Goal: Task Accomplishment & Management: Manage account settings

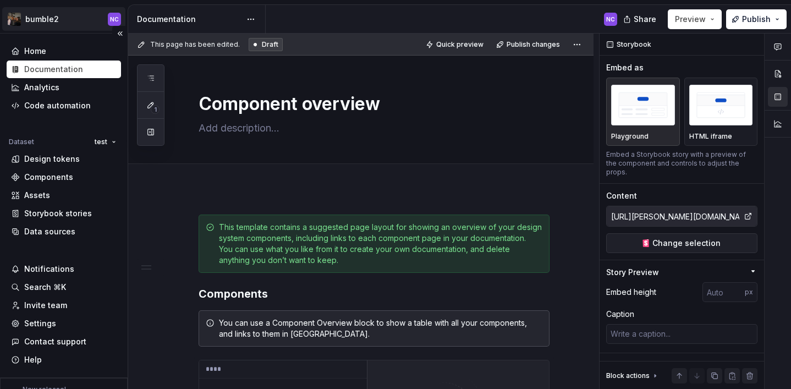
scroll to position [160, 0]
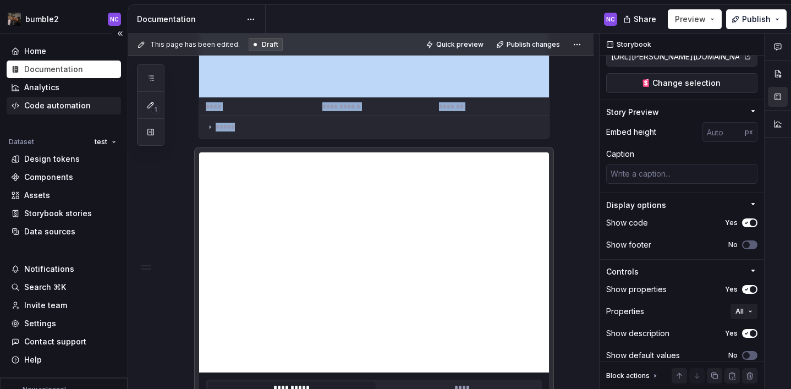
click at [63, 111] on div "Code automation" at bounding box center [57, 105] width 67 height 11
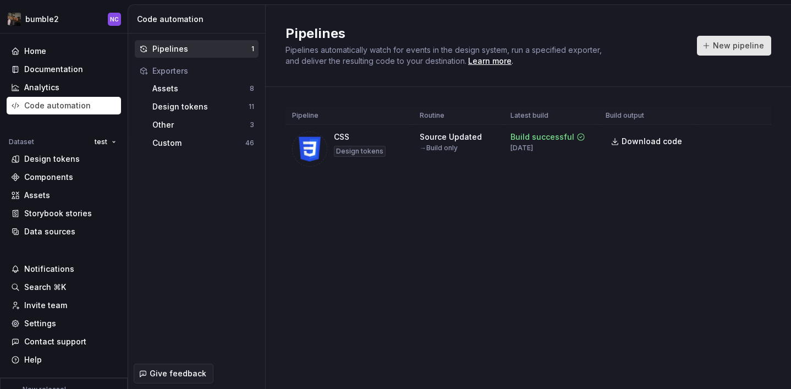
click at [730, 42] on span "New pipeline" at bounding box center [738, 45] width 51 height 11
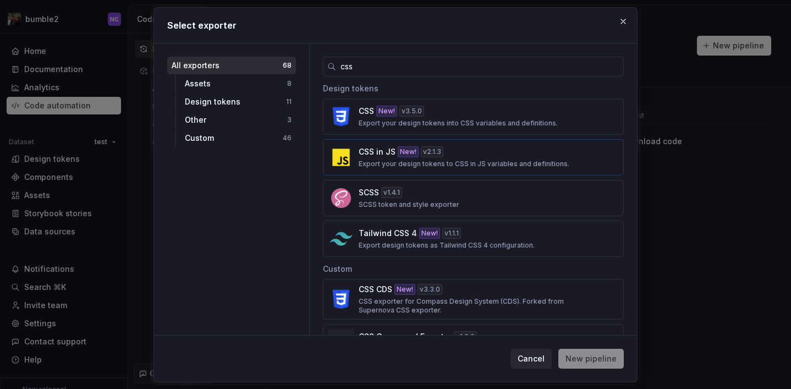
type input "css"
click at [417, 169] on button "CSS in JS New! v 2.1.3 Export your design tokens to CSS in JS variables and def…" at bounding box center [473, 157] width 301 height 36
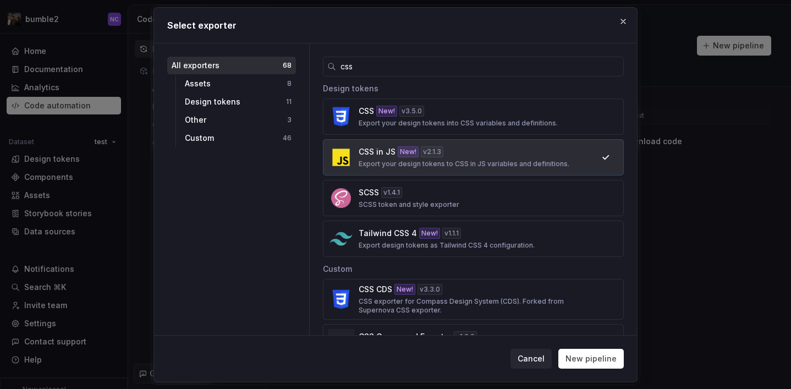
click at [587, 346] on div "Cancel New pipeline" at bounding box center [395, 358] width 483 height 46
click at [590, 362] on span "New pipeline" at bounding box center [590, 358] width 51 height 11
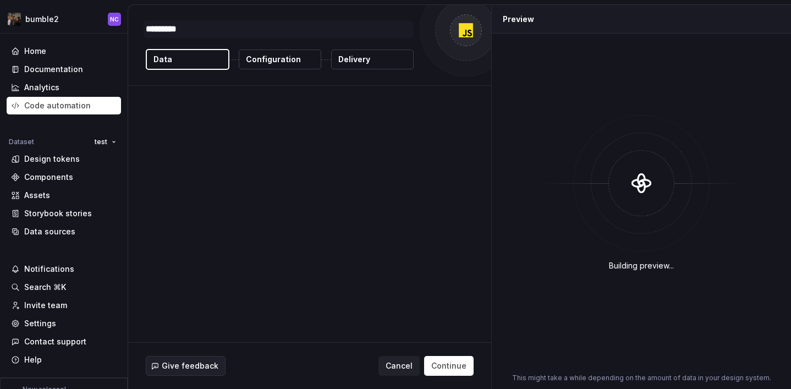
type textarea "*"
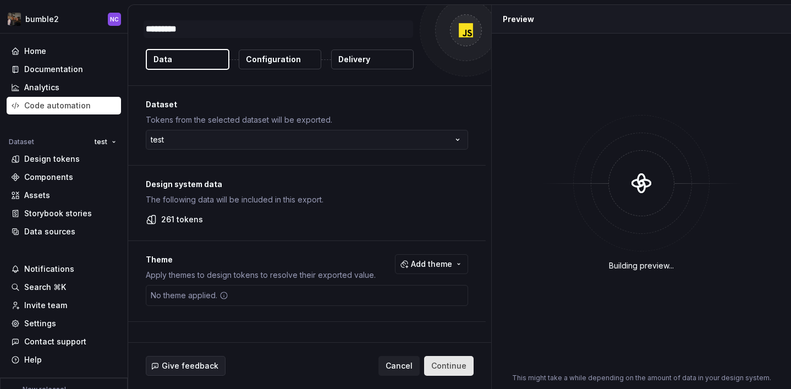
click at [451, 366] on span "Continue" at bounding box center [448, 365] width 35 height 11
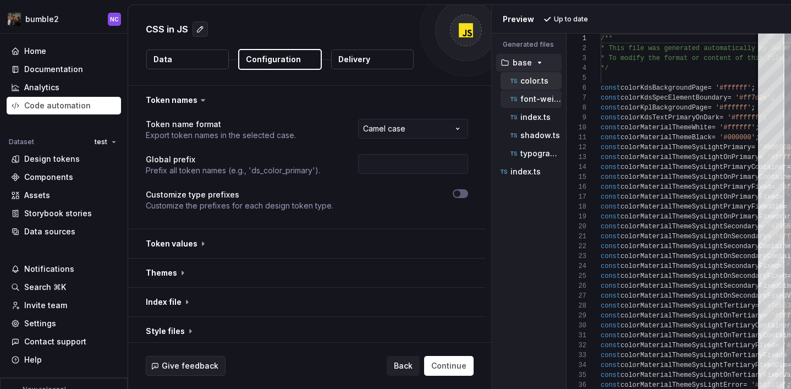
click at [536, 99] on p "font-weight.ts" at bounding box center [540, 99] width 41 height 9
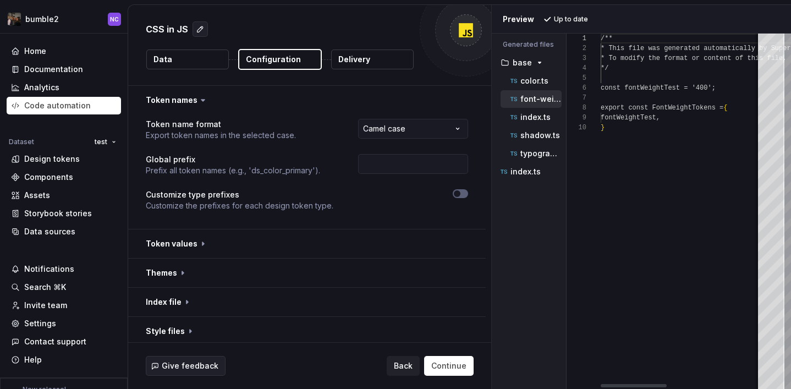
scroll to position [89, 0]
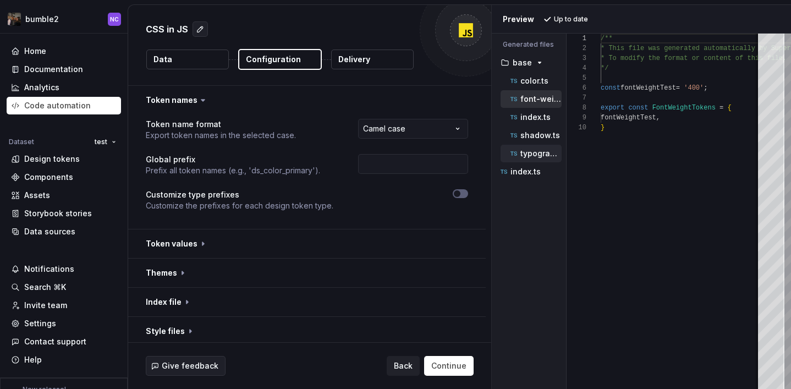
click at [544, 154] on p "typography.ts" at bounding box center [540, 153] width 41 height 9
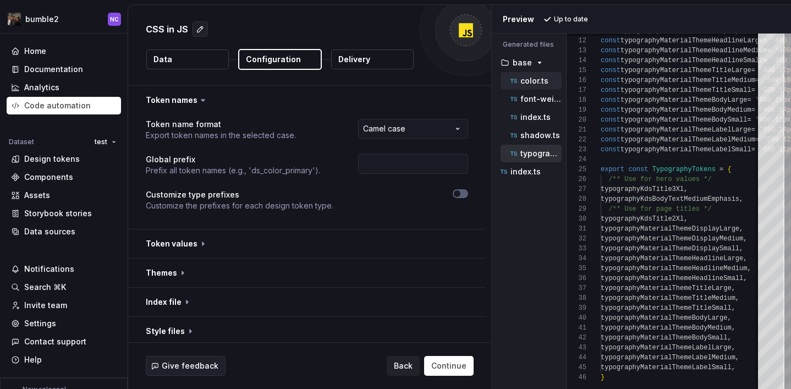
click at [533, 78] on p "color.ts" at bounding box center [534, 80] width 28 height 9
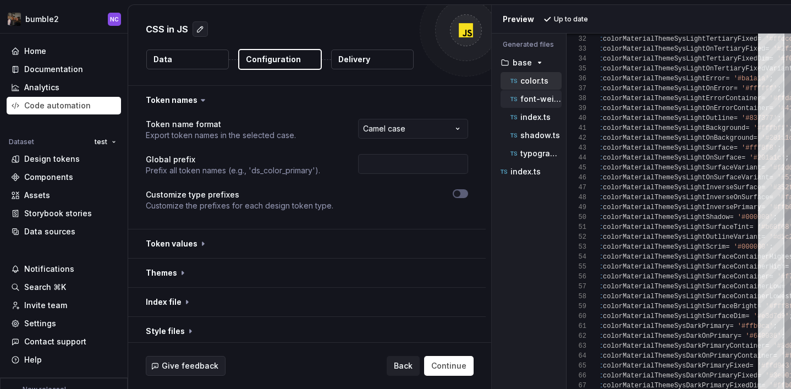
click at [532, 106] on div "font-weight.ts" at bounding box center [530, 99] width 61 height 18
click at [531, 102] on p "font-weight.ts" at bounding box center [540, 99] width 41 height 9
type textarea "**********"
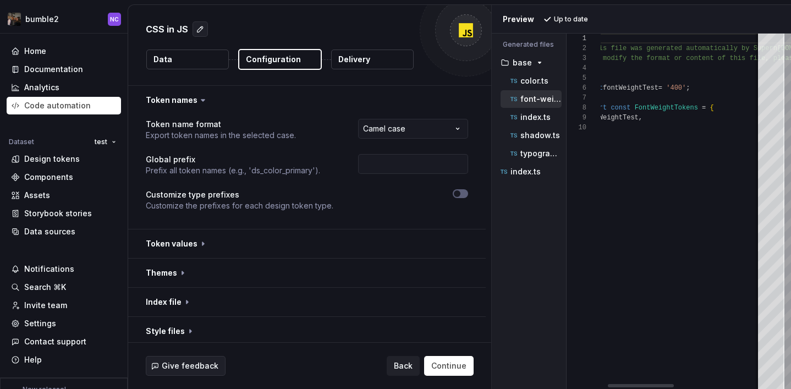
scroll to position [98, 0]
click at [450, 372] on button "Continue" at bounding box center [448, 366] width 49 height 20
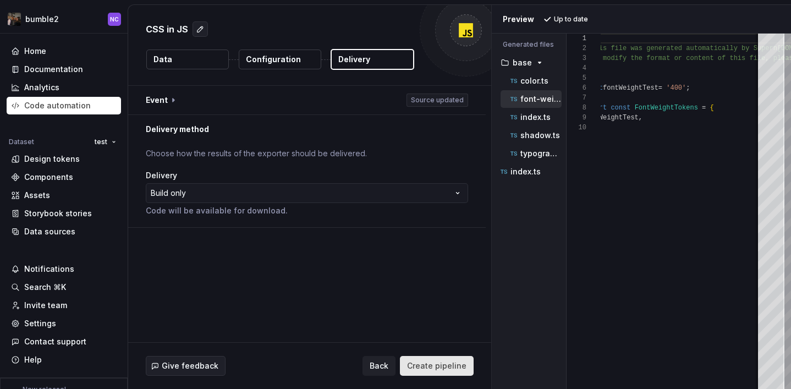
click at [450, 372] on button "Create pipeline" at bounding box center [437, 366] width 74 height 20
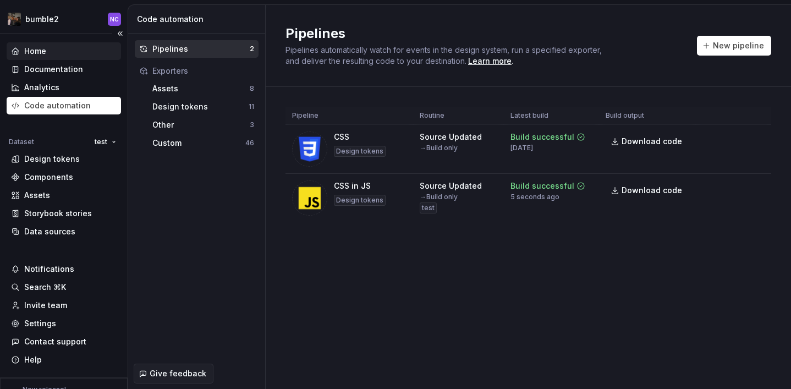
click at [52, 52] on div "Home" at bounding box center [64, 51] width 106 height 11
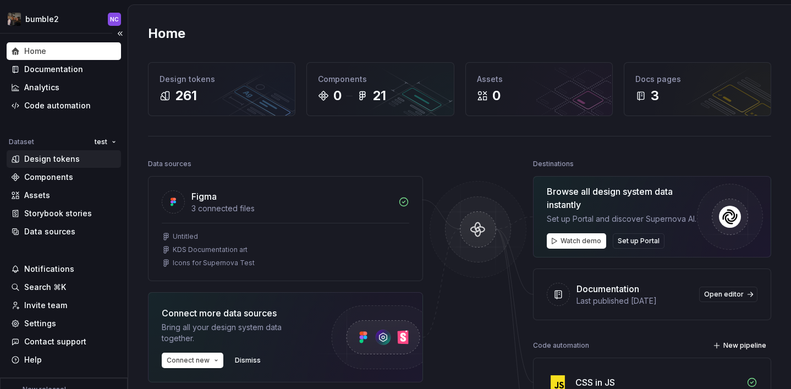
click at [57, 157] on div "Design tokens" at bounding box center [52, 158] width 56 height 11
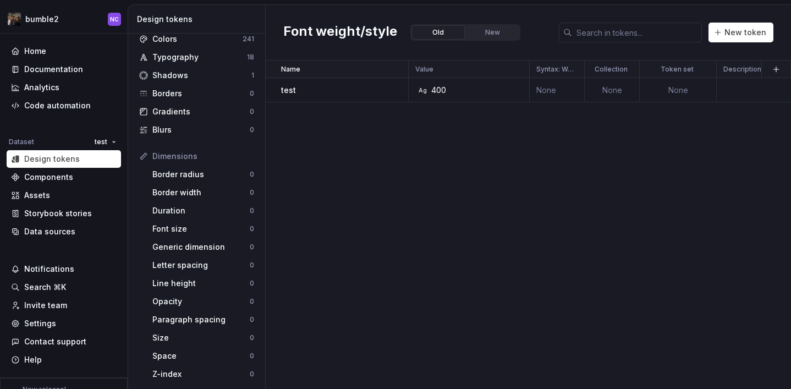
scroll to position [36, 0]
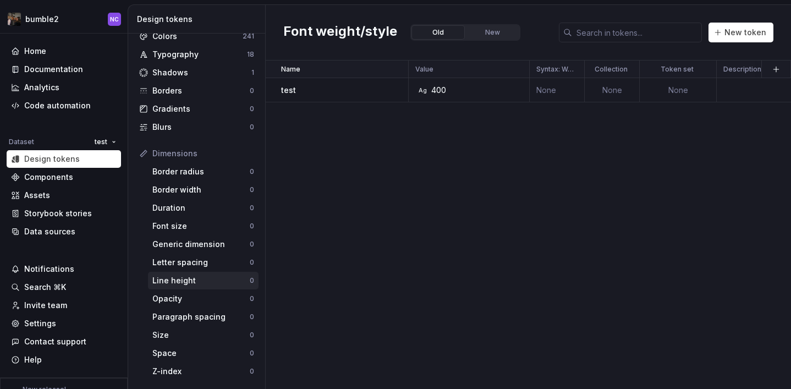
click at [198, 278] on div "Line height" at bounding box center [200, 280] width 97 height 11
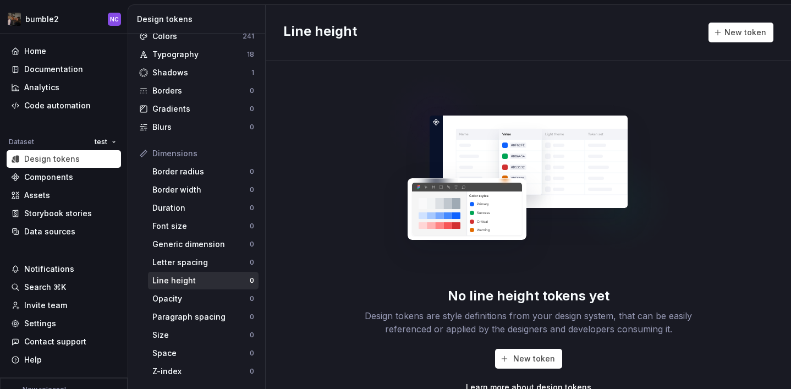
click at [539, 369] on div "New token Learn more about design tokens" at bounding box center [528, 371] width 352 height 44
click at [532, 360] on span "New token" at bounding box center [534, 358] width 42 height 11
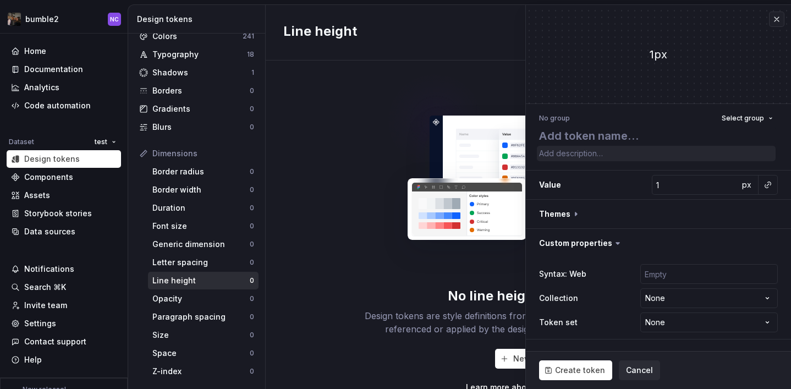
type textarea "*"
type textarea "te"
type textarea "*"
type textarea "tes"
type textarea "*"
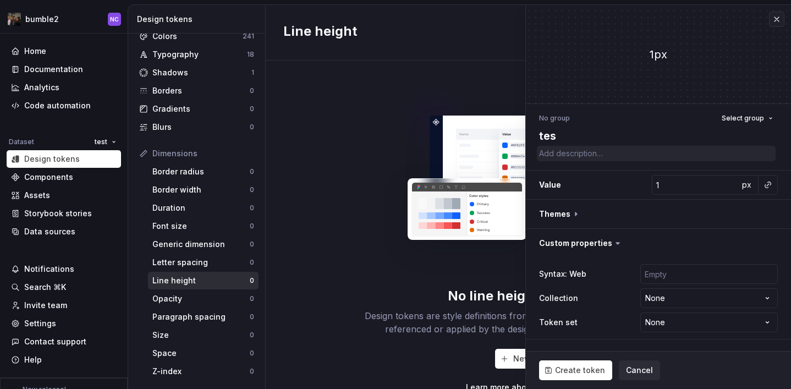
type textarea "test"
type textarea "*"
type textarea "test"
click at [571, 366] on span "Create token" at bounding box center [580, 370] width 50 height 11
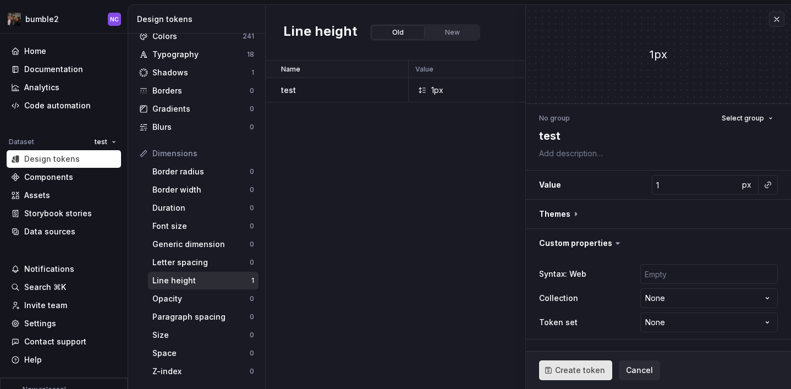
type textarea "*"
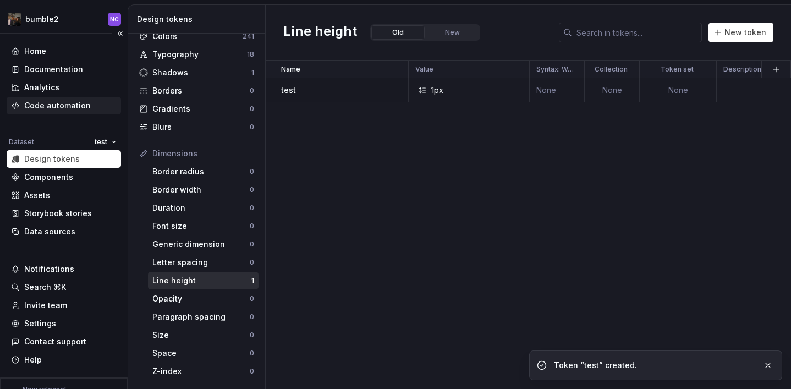
click at [78, 109] on div "Code automation" at bounding box center [57, 105] width 67 height 11
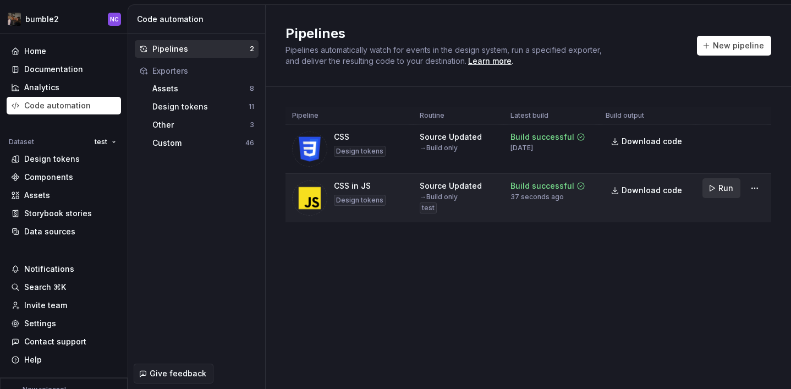
click at [727, 193] on button "Run" at bounding box center [721, 188] width 38 height 20
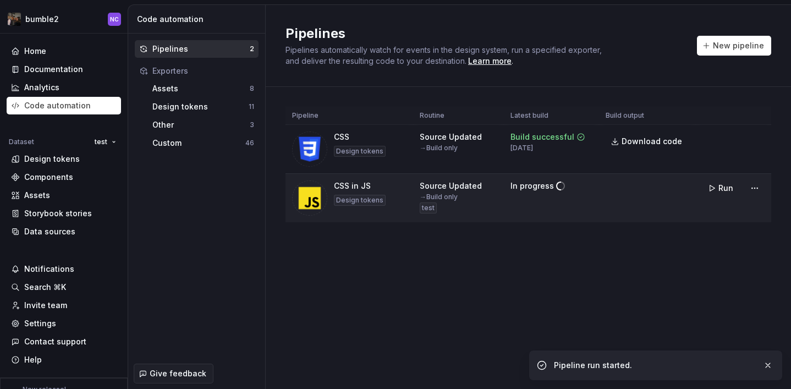
click at [764, 190] on td "Run" at bounding box center [733, 188] width 75 height 29
click at [754, 190] on html "bumble2 NC Home Documentation Analytics Code automation Dataset test Design tok…" at bounding box center [395, 194] width 791 height 389
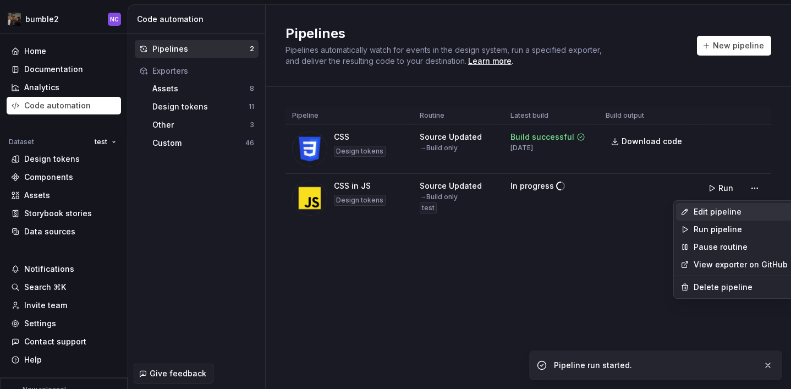
click at [750, 215] on div "Edit pipeline" at bounding box center [740, 211] width 94 height 11
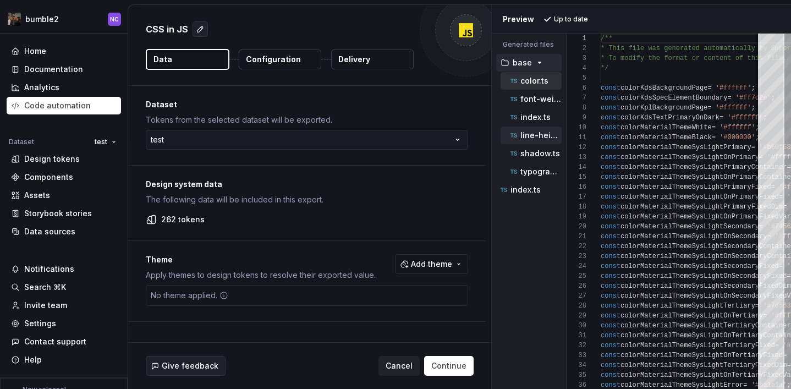
click at [531, 131] on p "line-height.ts" at bounding box center [540, 135] width 41 height 9
type textarea "**********"
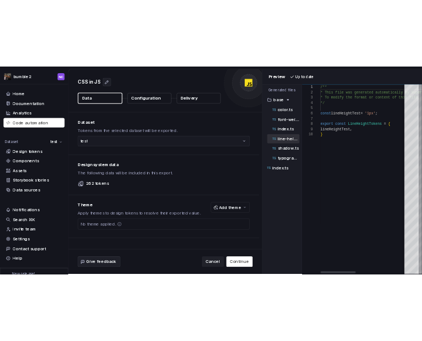
scroll to position [89, 0]
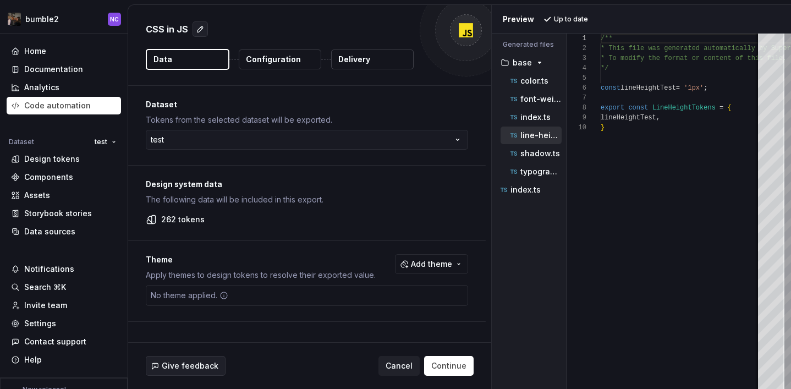
click at [404, 117] on p "Tokens from the selected dataset will be exported." at bounding box center [307, 119] width 322 height 11
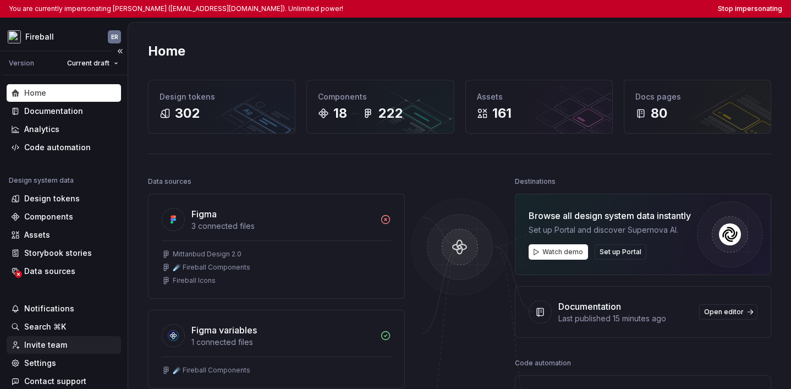
click at [45, 353] on div "Invite team" at bounding box center [64, 345] width 114 height 18
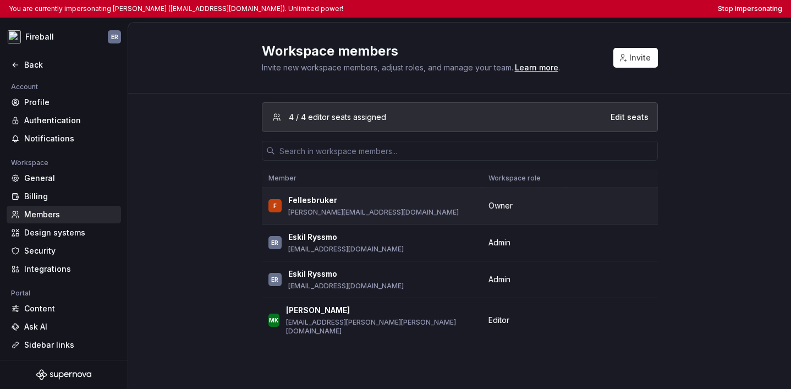
click at [382, 213] on p "[PERSON_NAME][EMAIL_ADDRESS][DOMAIN_NAME]" at bounding box center [373, 212] width 170 height 9
copy p "[PERSON_NAME][EMAIL_ADDRESS][DOMAIN_NAME]"
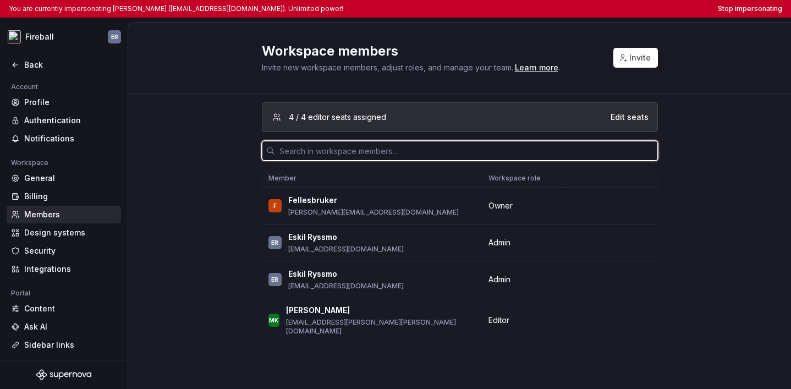
click at [430, 143] on input "text" at bounding box center [466, 151] width 383 height 20
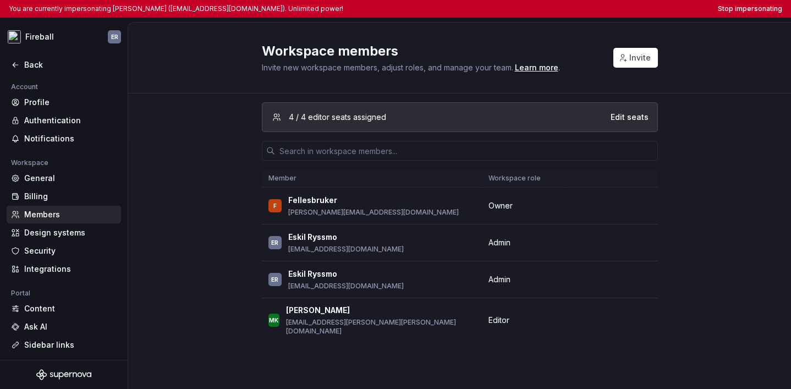
click at [468, 370] on div "4 / 4 editor seats assigned Edit seats Member Workspace role F Fellesbruker and…" at bounding box center [460, 240] width 396 height 295
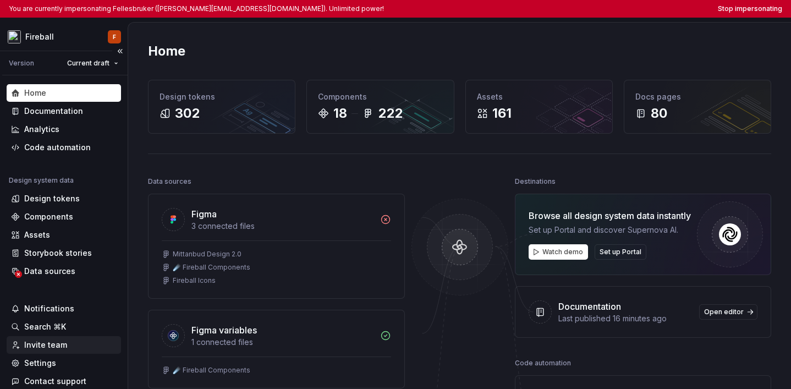
click at [71, 338] on div "Invite team" at bounding box center [64, 345] width 114 height 18
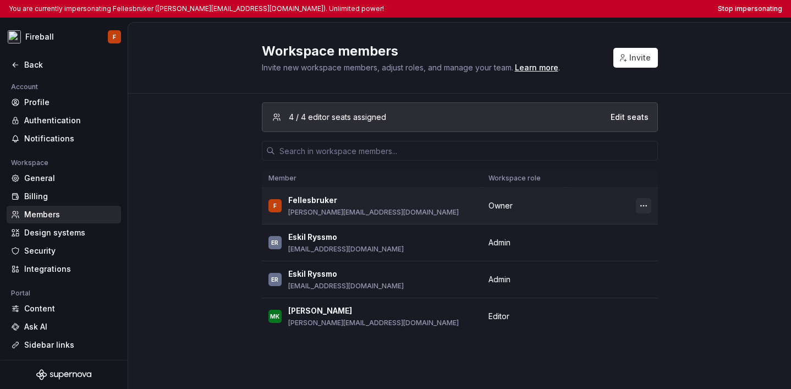
click at [646, 208] on button "button" at bounding box center [643, 205] width 15 height 15
click at [618, 227] on div "Transfer ownership" at bounding box center [585, 227] width 115 height 11
click at [648, 203] on button "button" at bounding box center [643, 205] width 15 height 15
click at [627, 221] on span "Transfer ownership" at bounding box center [579, 227] width 137 height 18
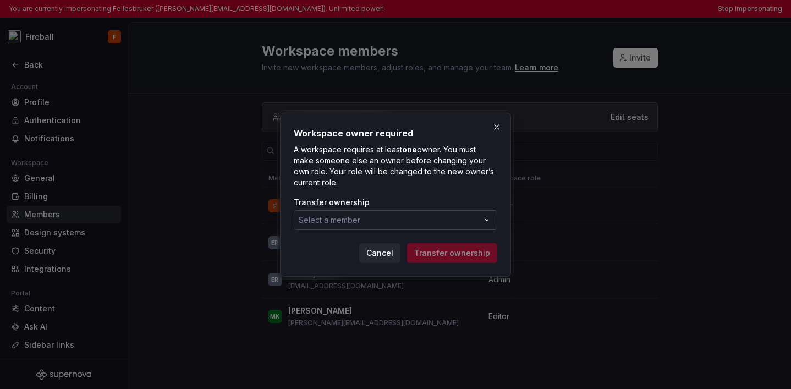
click at [465, 222] on button "Select a member" at bounding box center [395, 220] width 203 height 20
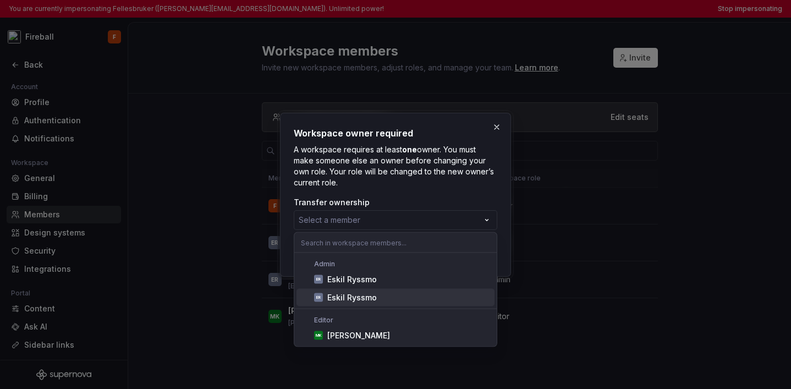
click at [438, 296] on div "Eskil Ryssmo" at bounding box center [408, 297] width 163 height 11
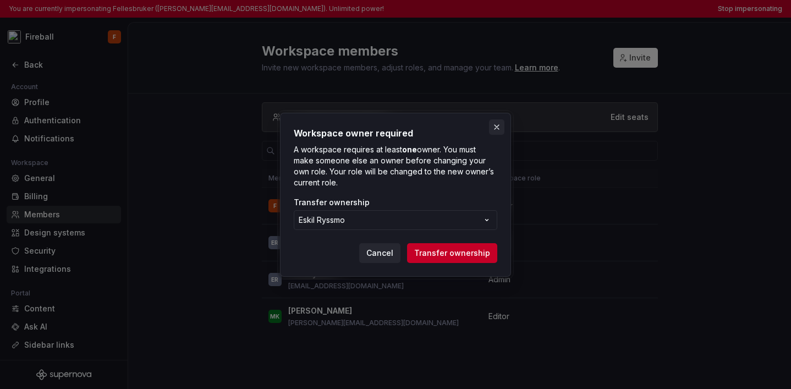
click at [498, 130] on button "button" at bounding box center [496, 126] width 15 height 15
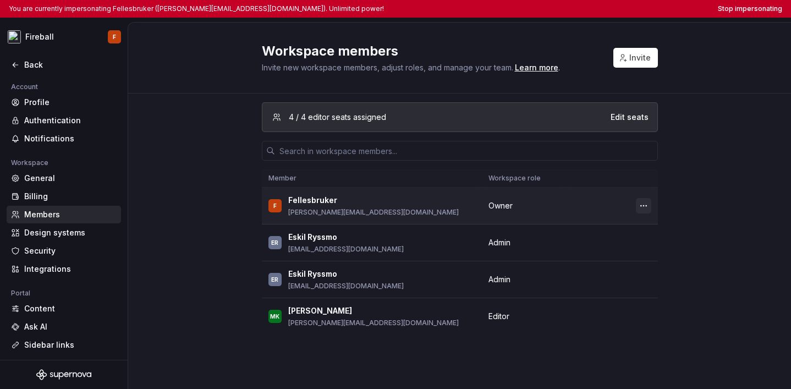
click at [651, 204] on button "button" at bounding box center [643, 205] width 15 height 15
click at [628, 218] on span "Transfer ownership" at bounding box center [579, 227] width 137 height 18
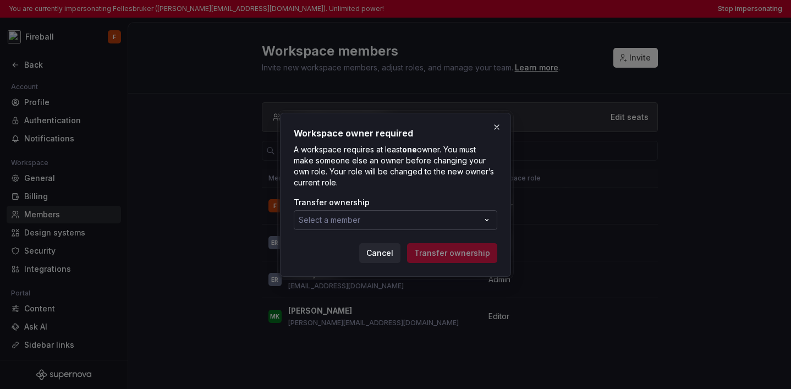
click at [436, 228] on button "Select a member" at bounding box center [395, 220] width 203 height 20
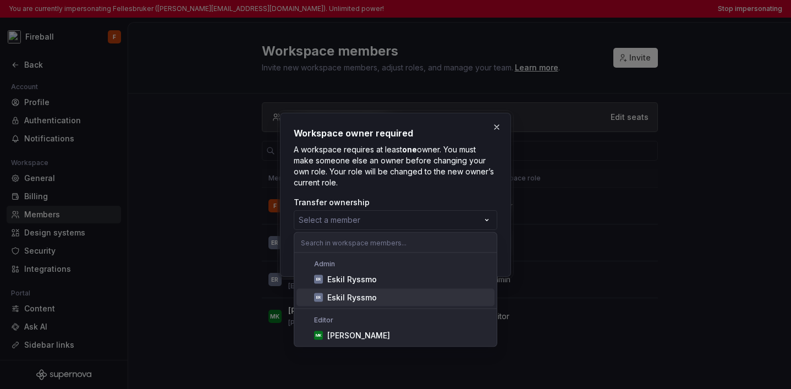
click at [388, 296] on div "Eskil Ryssmo" at bounding box center [408, 297] width 163 height 11
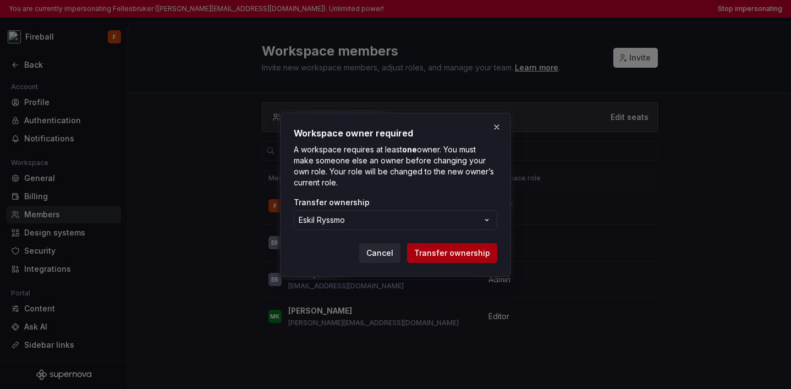
click at [447, 252] on span "Transfer ownership" at bounding box center [452, 252] width 76 height 11
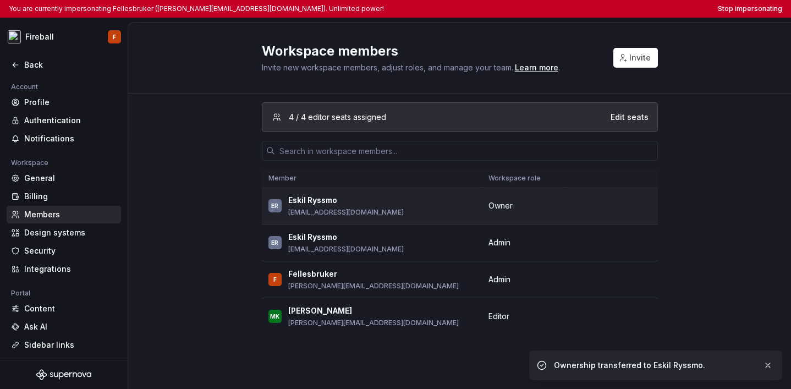
click at [371, 218] on td "ER Eskil Ryssmo eskil.ryssmo@mittanbud.no" at bounding box center [372, 206] width 220 height 37
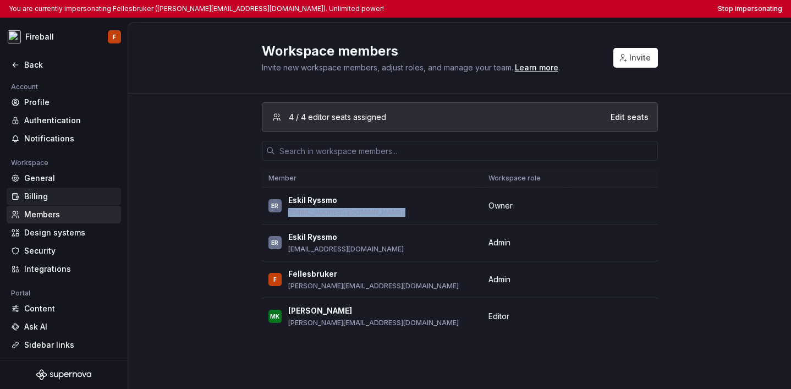
click at [51, 189] on div "Billing" at bounding box center [64, 197] width 114 height 18
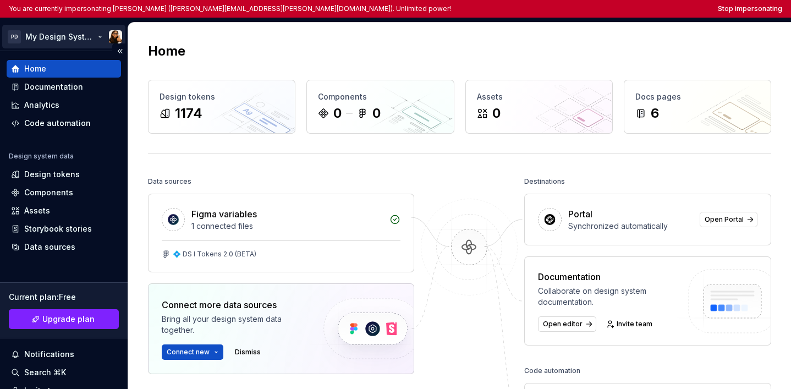
click at [68, 28] on html "You are currently impersonating Marta (marta.conde-dieguez@sosafe.de). Unlimite…" at bounding box center [395, 194] width 791 height 389
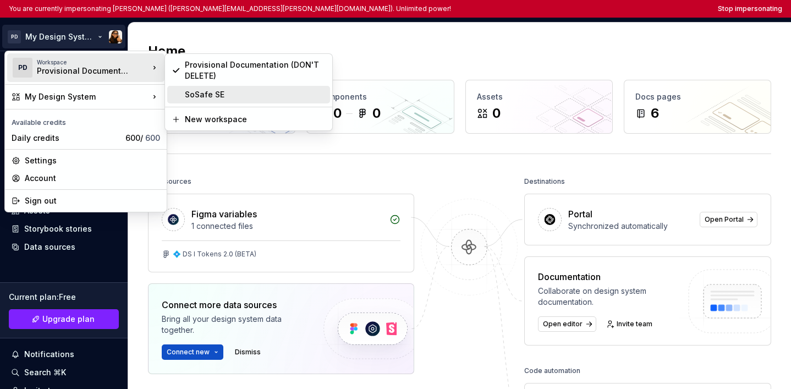
click at [181, 91] on div "SoSafe SE" at bounding box center [248, 95] width 163 height 18
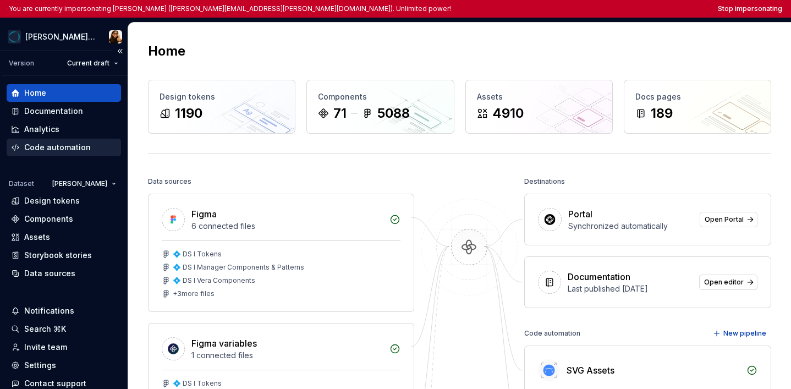
click at [67, 147] on div "Code automation" at bounding box center [57, 147] width 67 height 11
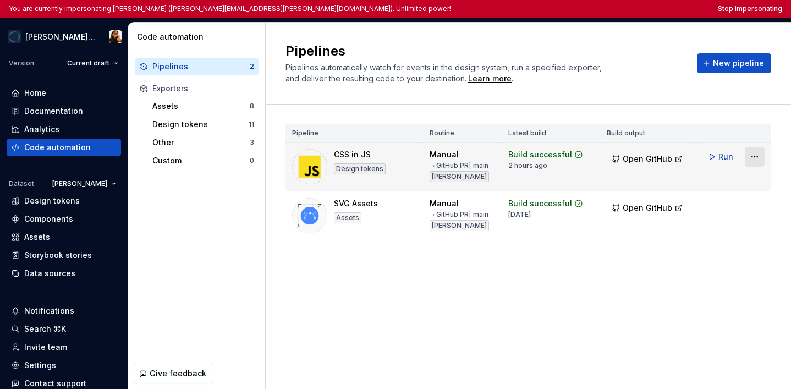
click at [761, 158] on html "You are currently impersonating Marta (marta.conde-dieguez@sosafe.de). Unlimite…" at bounding box center [395, 194] width 791 height 389
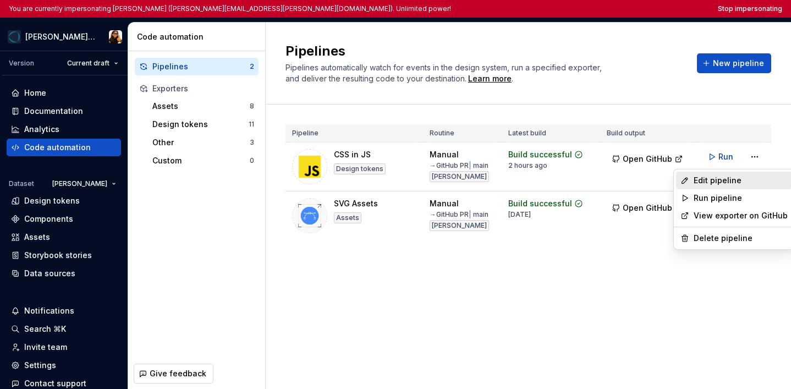
click at [708, 181] on div "Edit pipeline" at bounding box center [740, 180] width 94 height 11
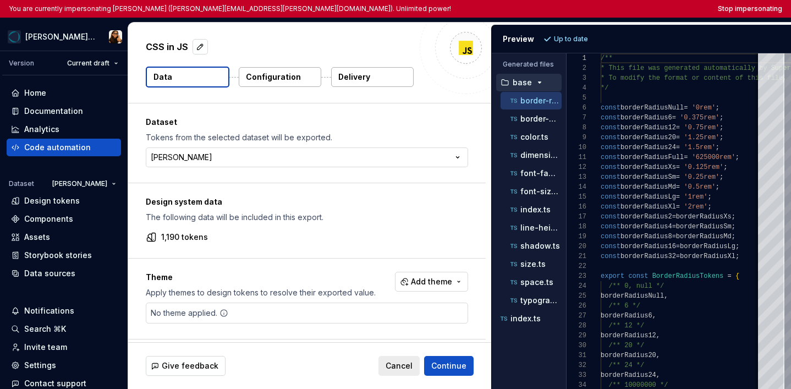
click at [296, 76] on p "Configuration" at bounding box center [273, 76] width 55 height 11
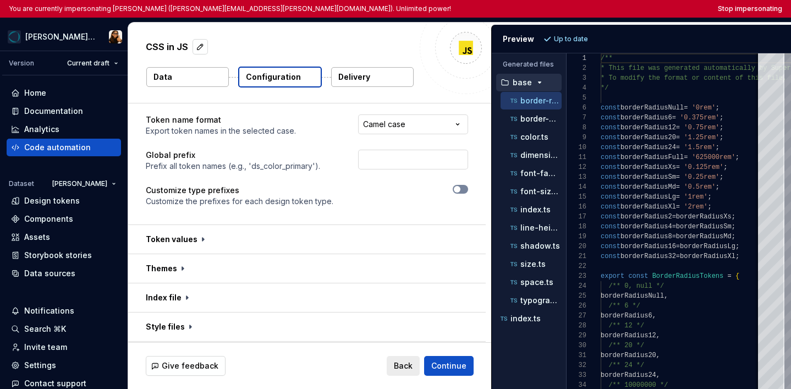
scroll to position [29, 0]
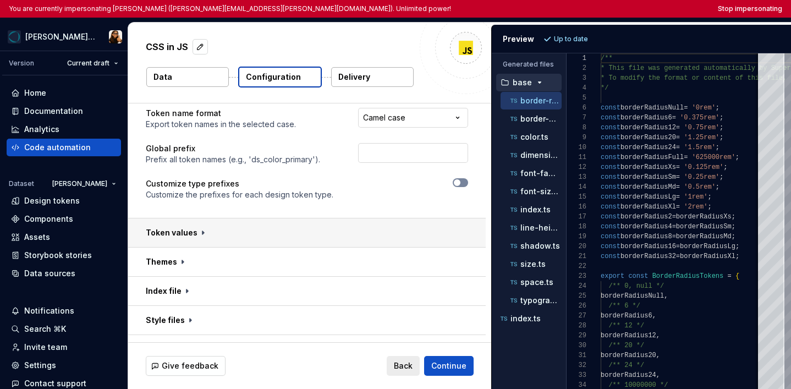
click at [197, 235] on button "button" at bounding box center [306, 232] width 357 height 29
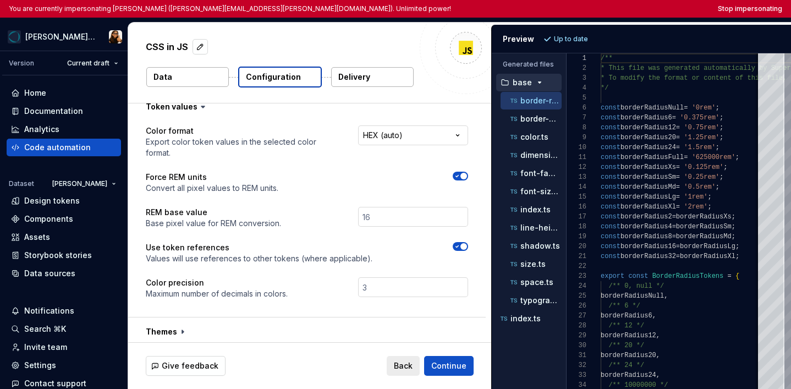
scroll to position [157, 0]
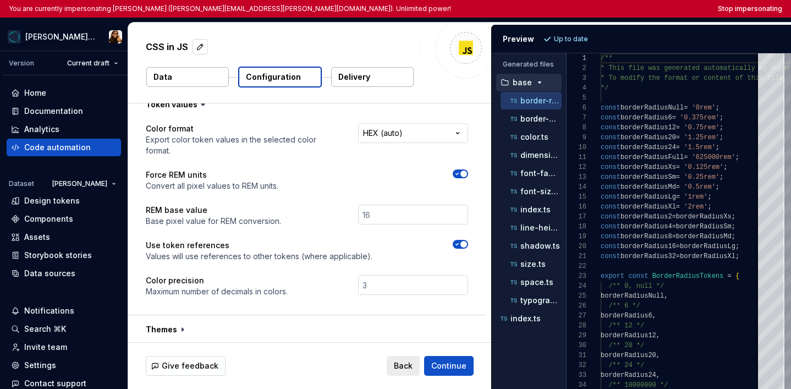
click at [387, 240] on div "Use token references Values will use references to other tokens (where applicab…" at bounding box center [307, 251] width 322 height 22
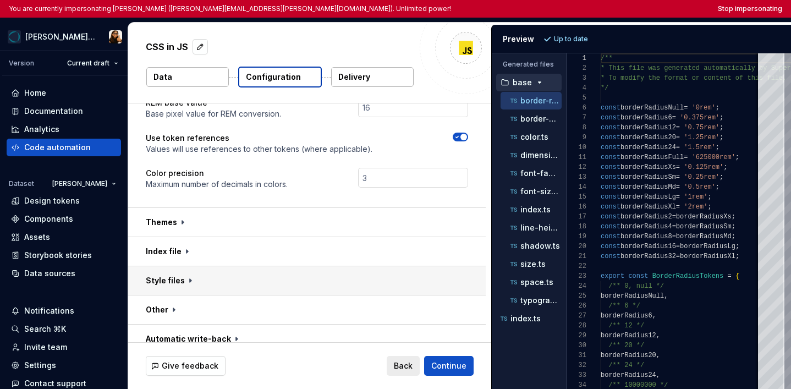
scroll to position [265, 0]
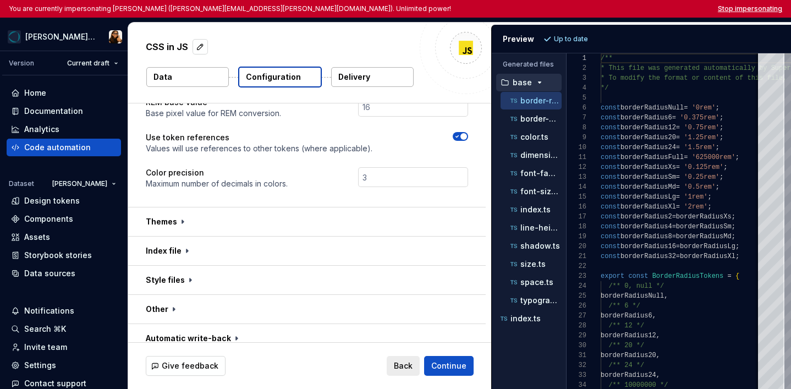
click at [774, 12] on button "Stop impersonating" at bounding box center [750, 8] width 64 height 9
